Goal: Information Seeking & Learning: Learn about a topic

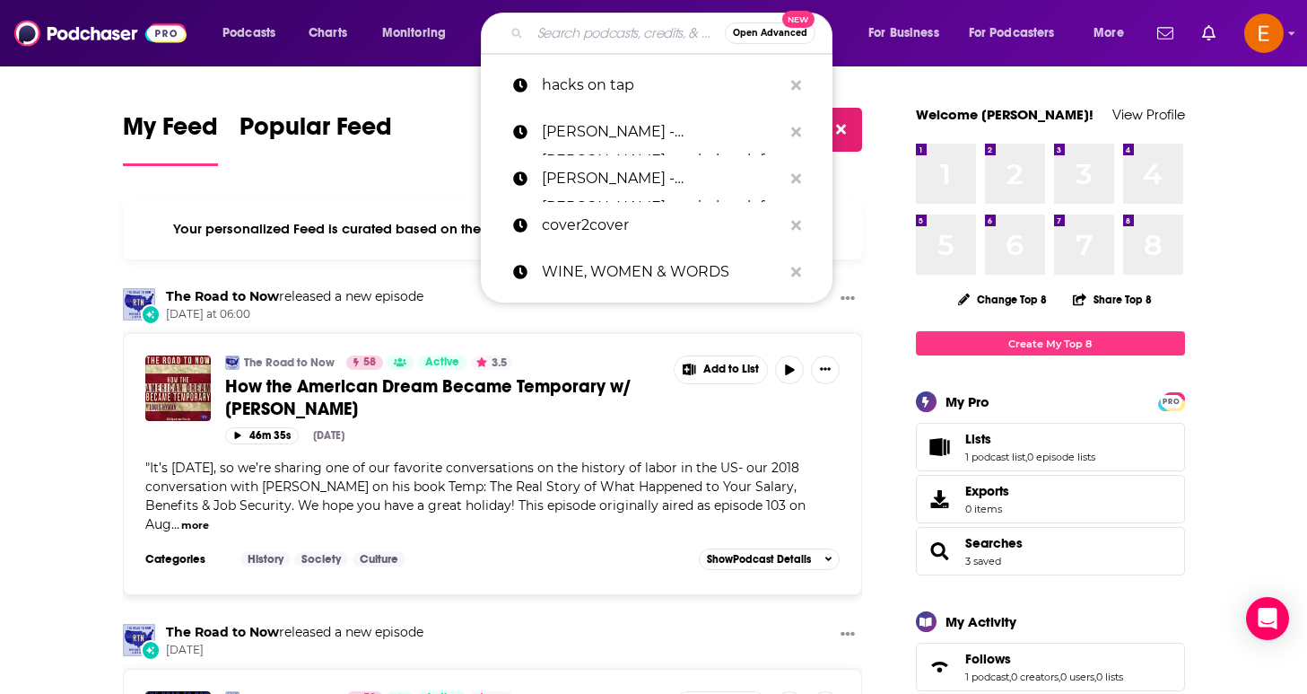
click at [594, 44] on input "Search podcasts, credits, & more..." at bounding box center [627, 33] width 195 height 29
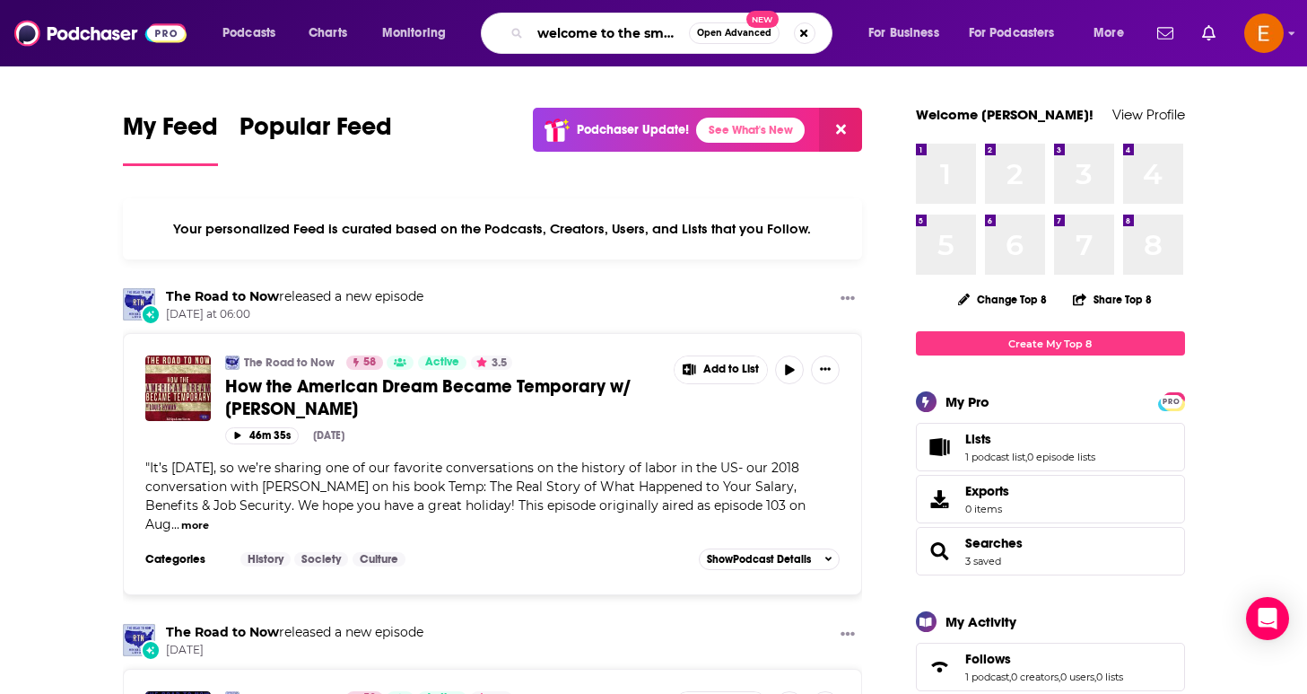
type input "welcome to the smut show"
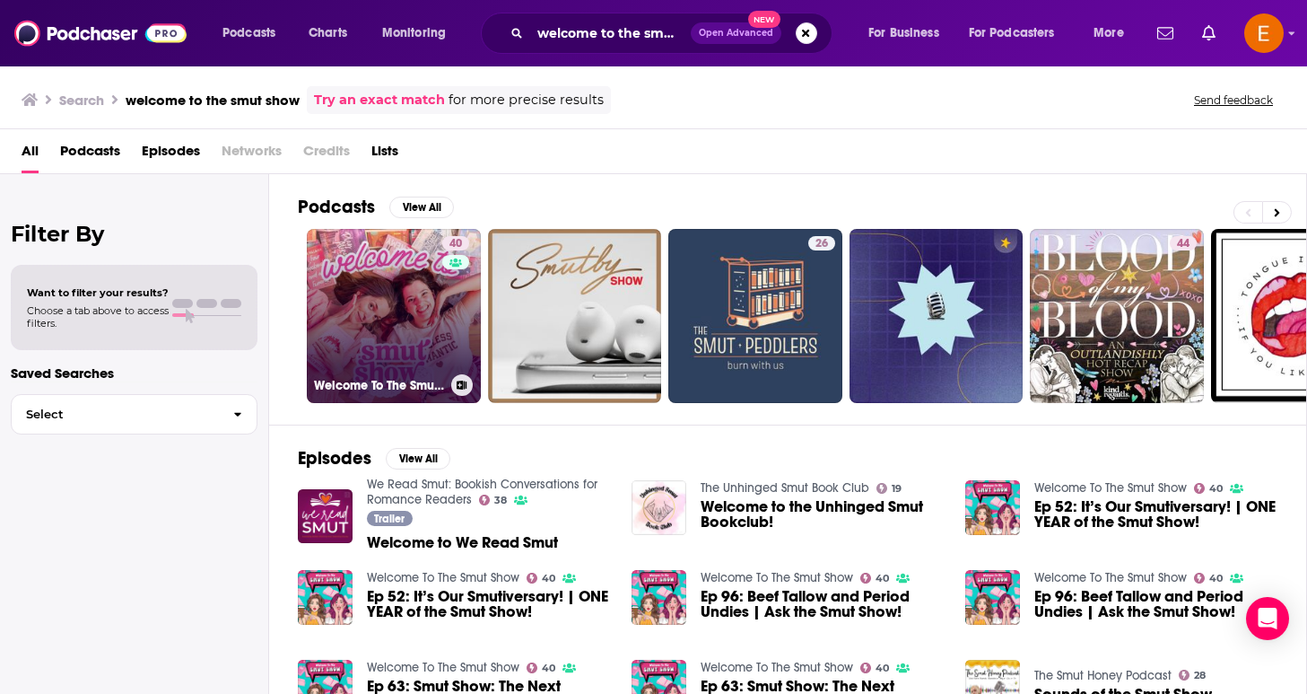
click at [397, 266] on link "40 Welcome To The Smut Show" at bounding box center [394, 316] width 174 height 174
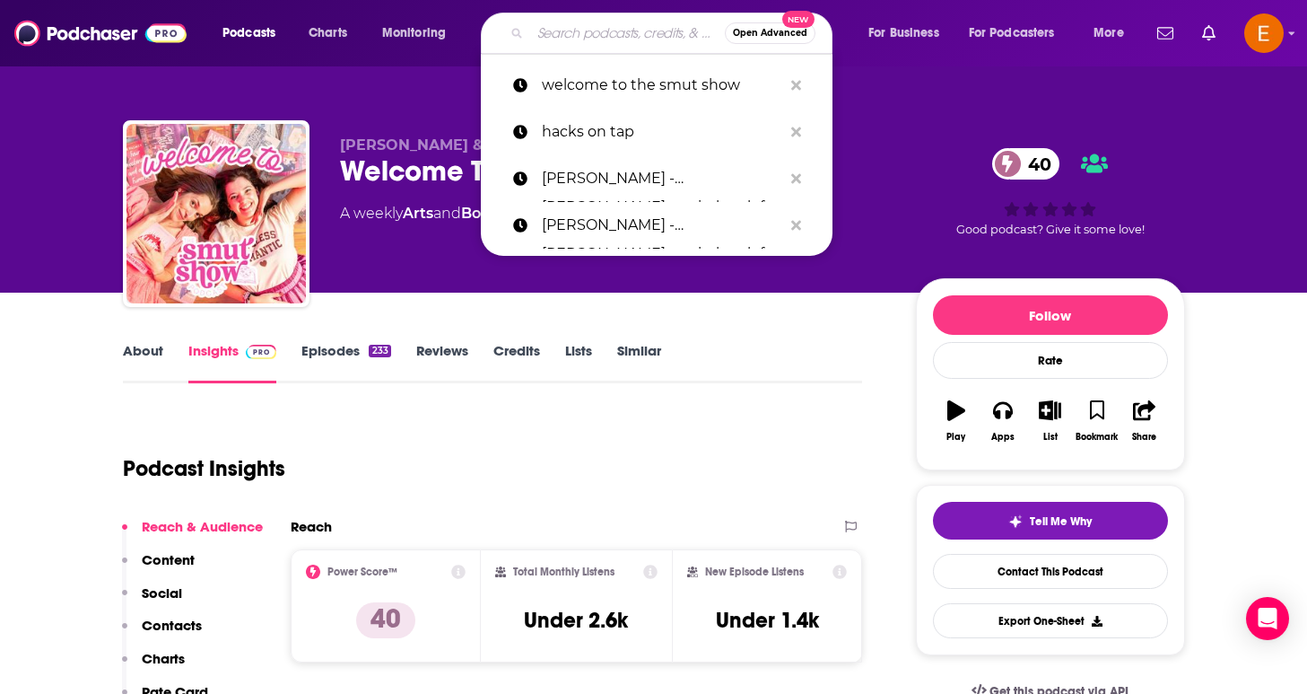
click at [601, 37] on input "Search podcasts, credits, & more..." at bounding box center [627, 33] width 195 height 29
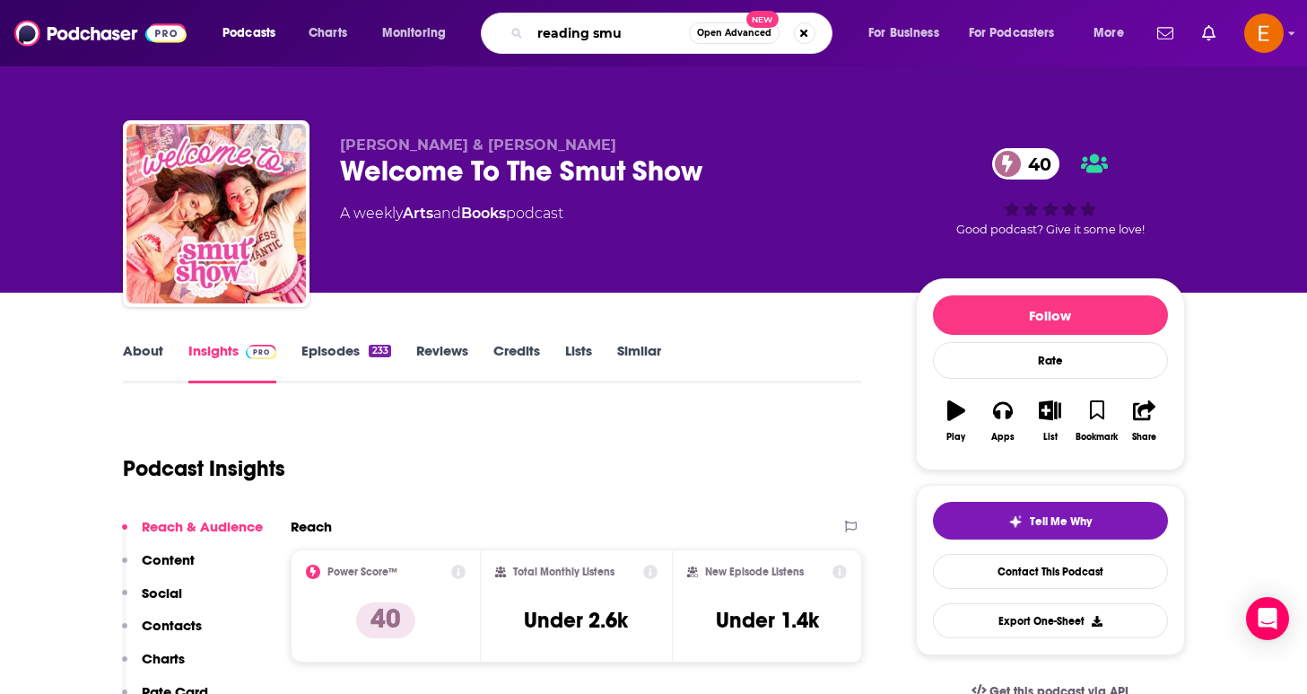
type input "reading smut"
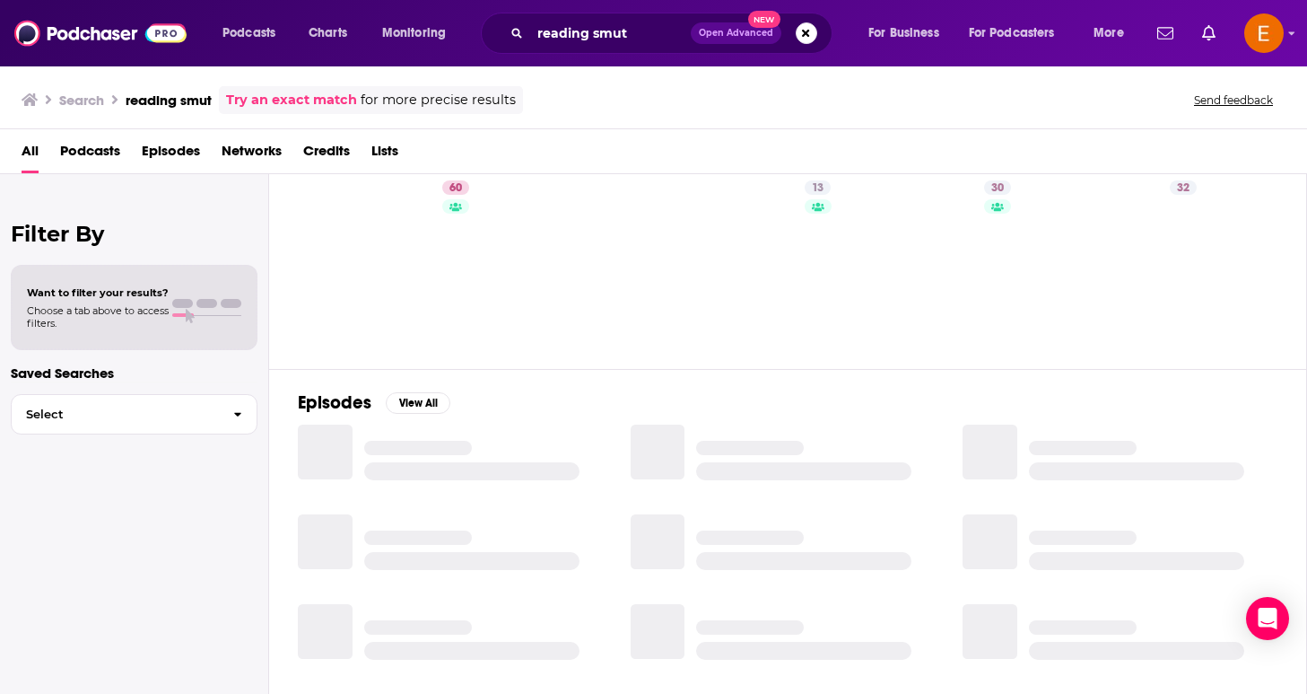
scroll to position [58, 0]
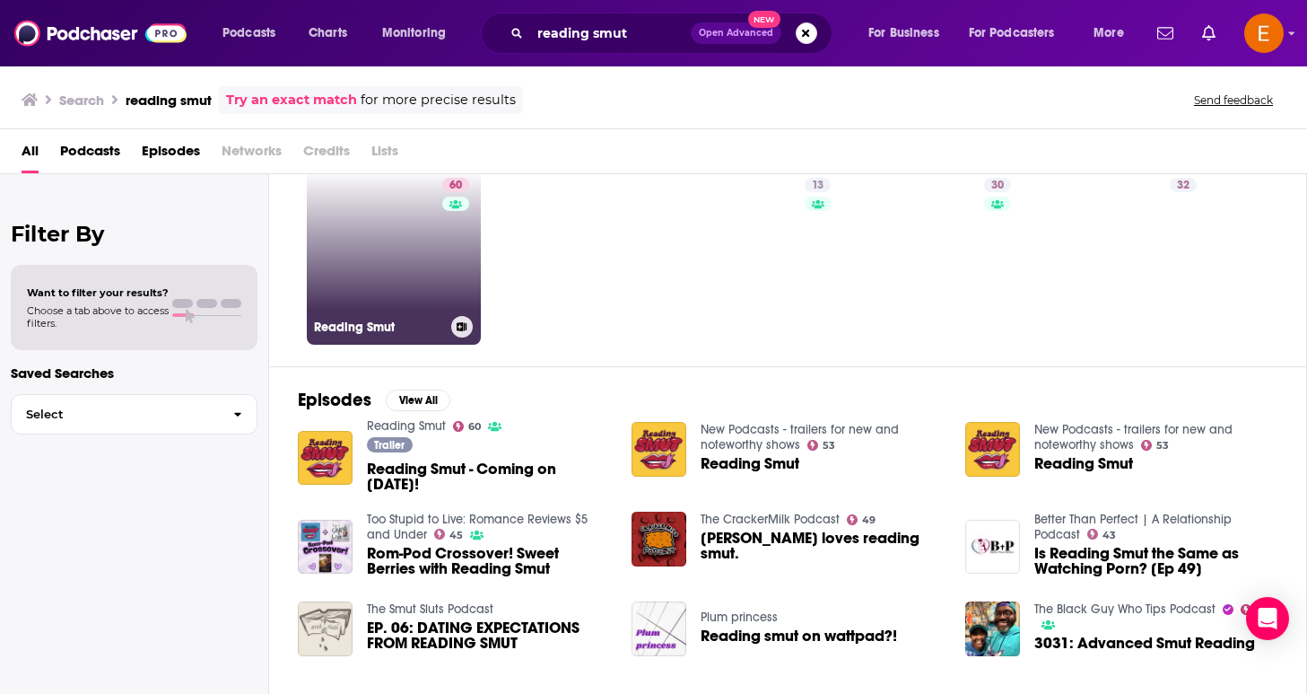
click at [327, 285] on link "60 Reading Smut" at bounding box center [394, 257] width 174 height 174
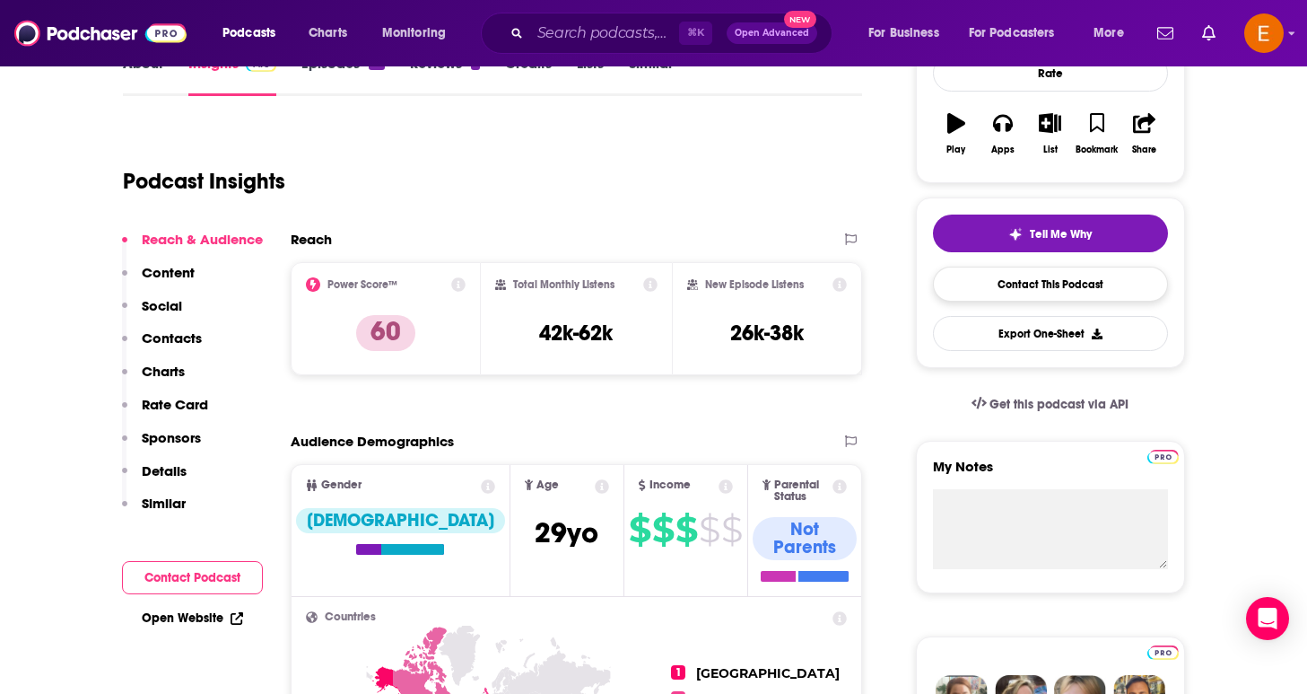
scroll to position [286, 0]
click at [630, 39] on input "Search podcasts, credits, & more..." at bounding box center [604, 33] width 149 height 29
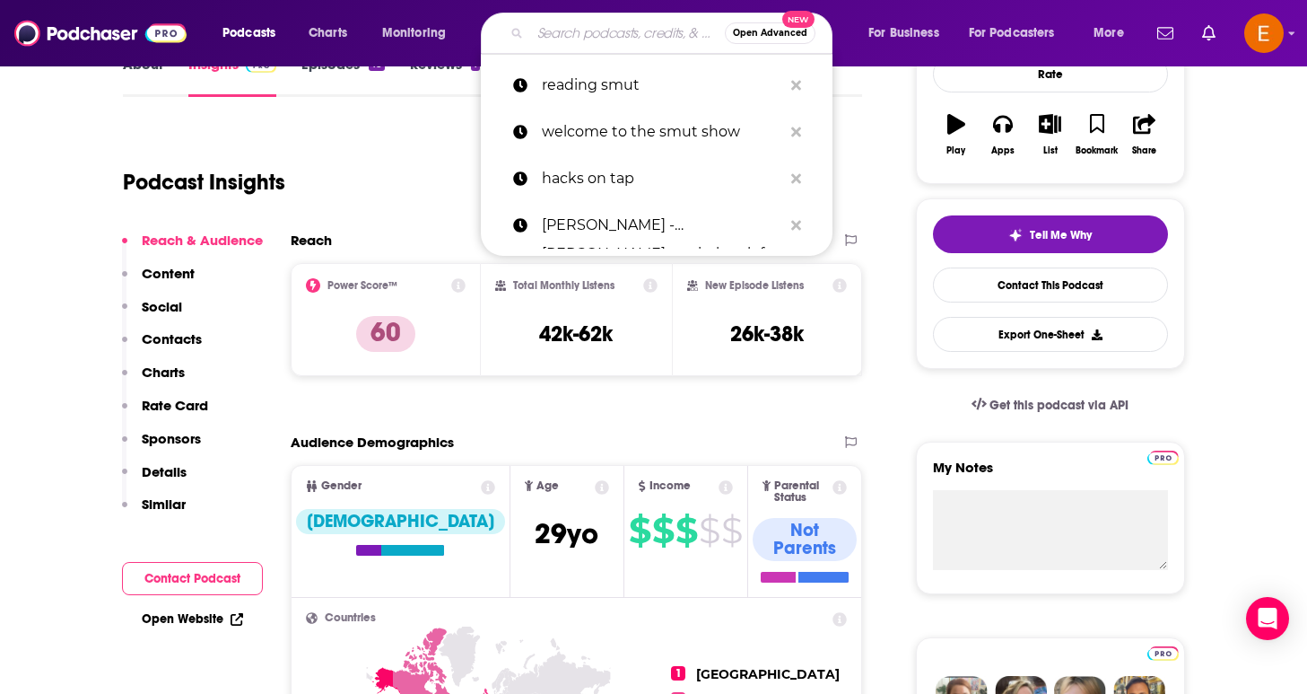
paste input "BUZZING ABOUT ROMANCE PODCAST"
type input "BUZZING ABOUT ROMANCE PODCAST"
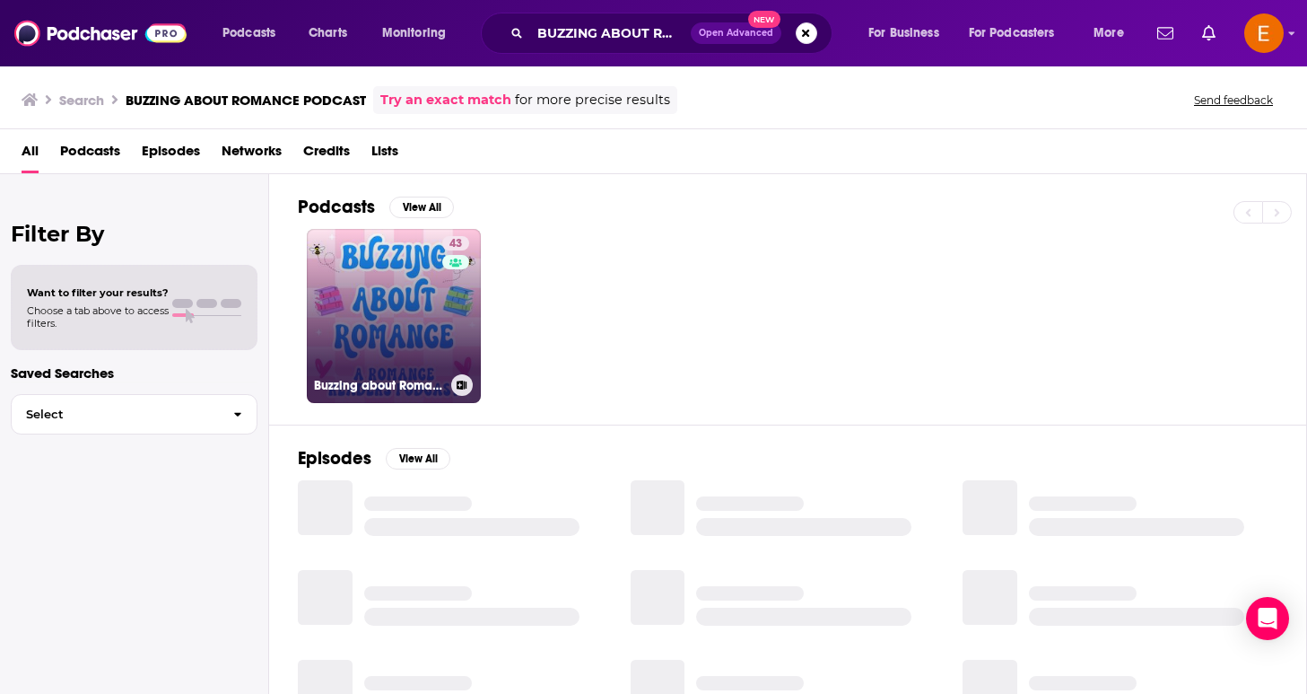
click at [410, 295] on link "43 Buzzing about Romance" at bounding box center [394, 316] width 174 height 174
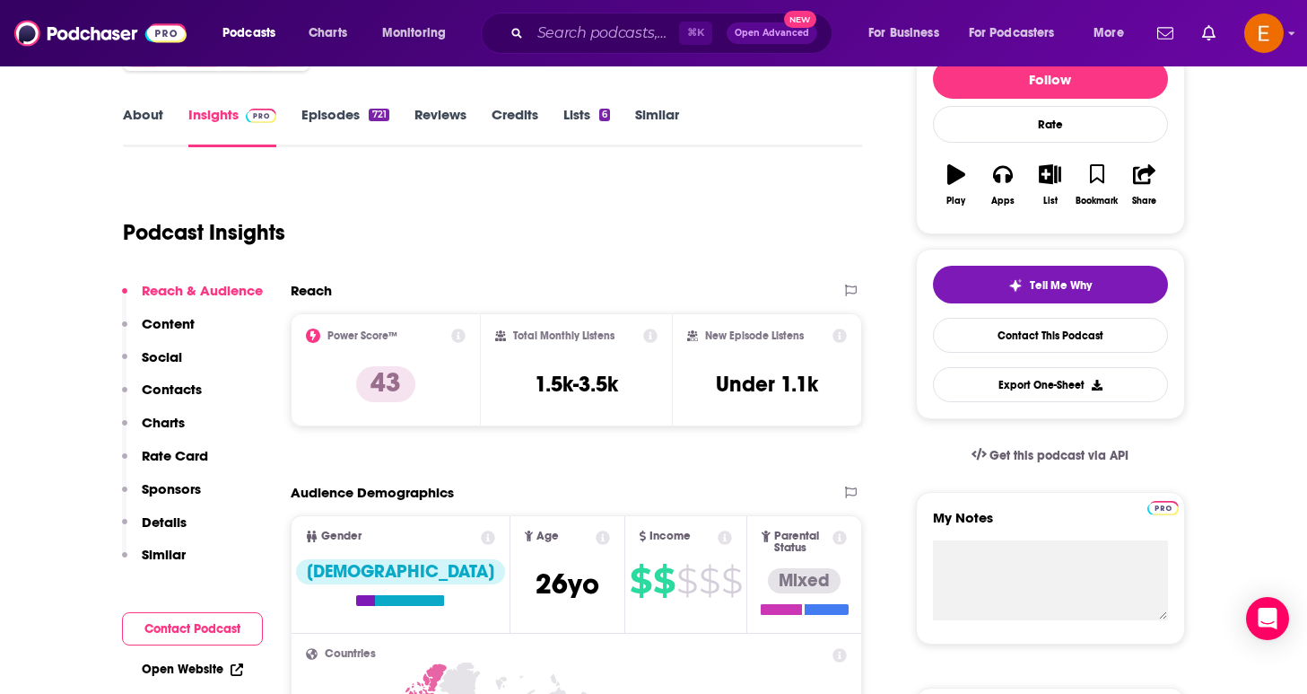
scroll to position [279, 0]
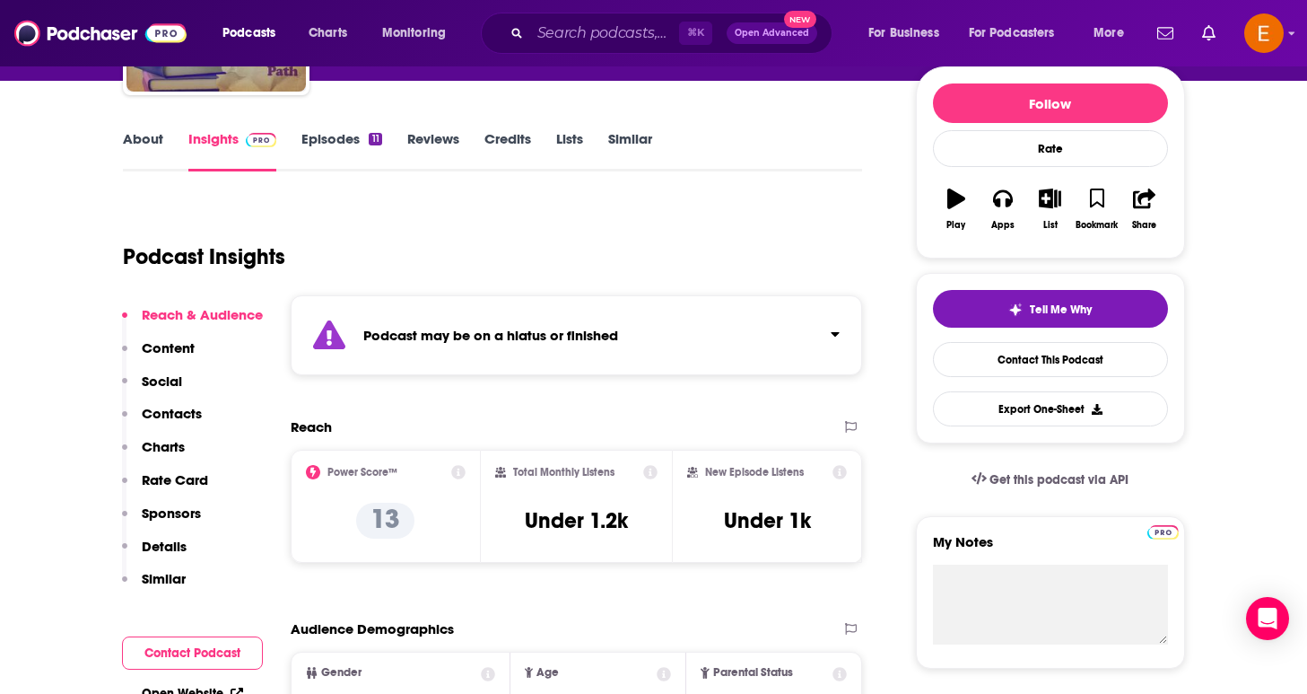
scroll to position [226, 0]
